Goal: Find specific page/section: Find specific page/section

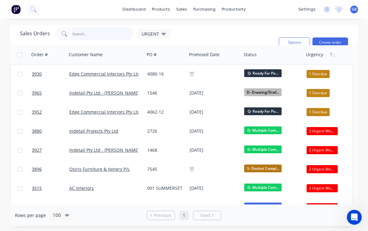
click at [102, 27] on input "text" at bounding box center [102, 33] width 61 height 12
type input "Impre"
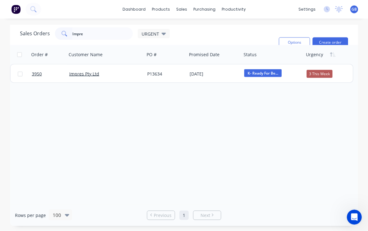
click at [35, 71] on span "3950" at bounding box center [37, 74] width 10 height 6
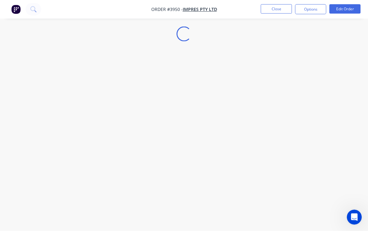
scroll to position [11, 0]
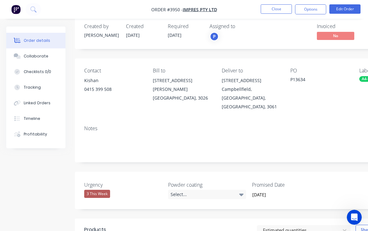
click at [43, 59] on button "Collaborate" at bounding box center [35, 56] width 59 height 16
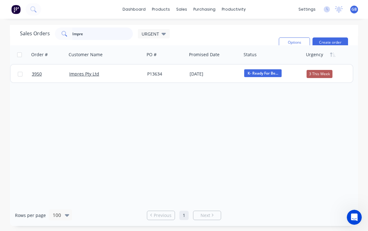
click at [110, 27] on input "Impre" at bounding box center [102, 33] width 61 height 12
click at [112, 27] on input "Impre" at bounding box center [102, 33] width 61 height 12
click at [97, 27] on input "Impre" at bounding box center [102, 33] width 61 height 12
type input "I"
